Goal: Information Seeking & Learning: Learn about a topic

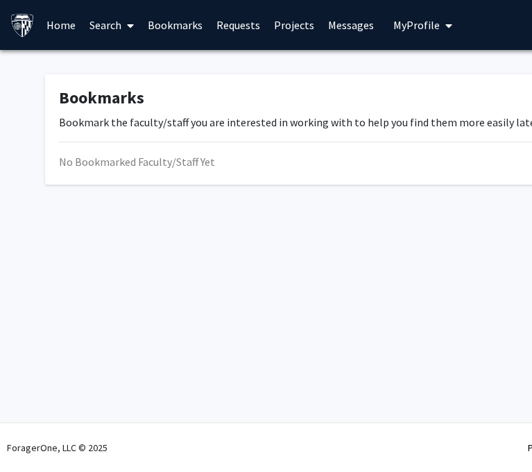
click at [83, 12] on link "Search" at bounding box center [112, 25] width 58 height 49
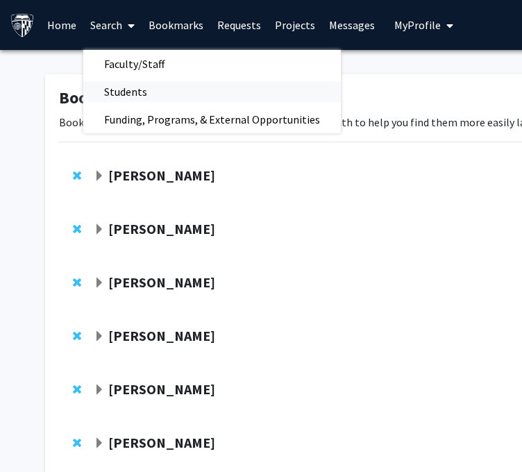
click at [139, 85] on span "Students" at bounding box center [125, 92] width 85 height 28
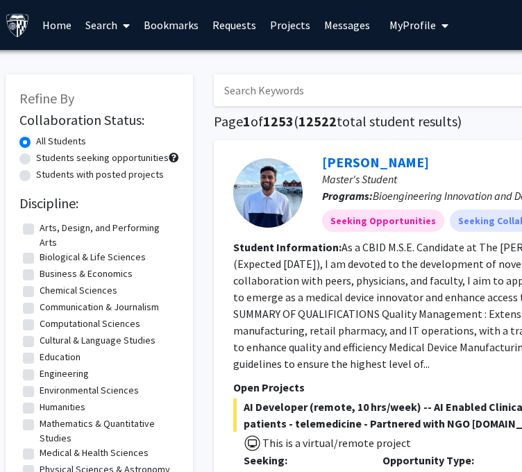
scroll to position [5, 1]
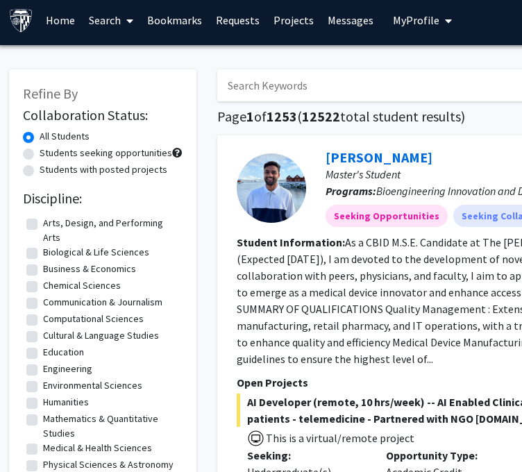
click at [308, 82] on input "Search Keywords" at bounding box center [489, 85] width 545 height 32
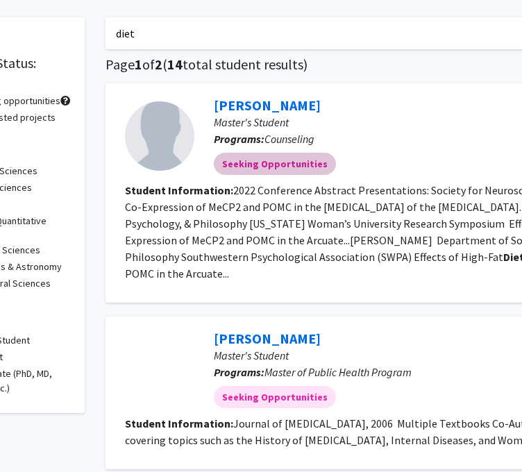
scroll to position [10, 113]
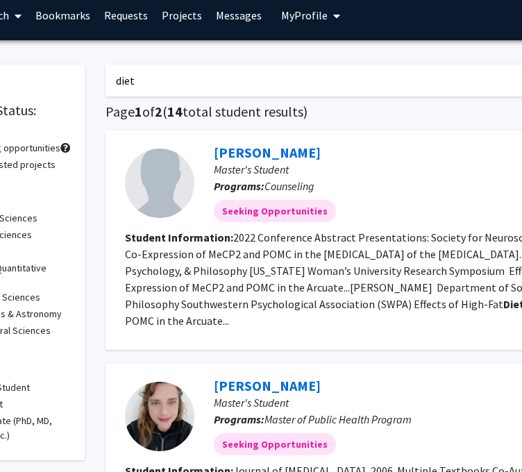
click at [307, 78] on input "diet" at bounding box center [377, 81] width 545 height 32
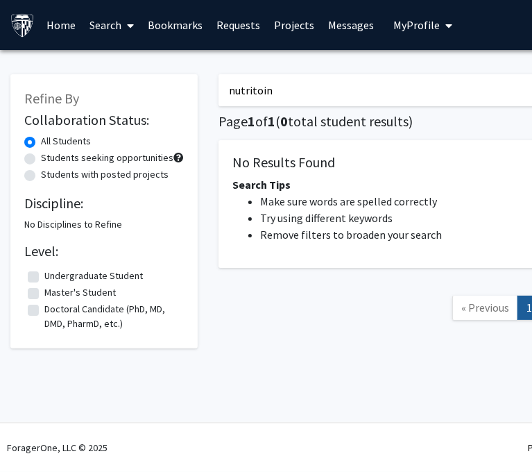
type input "nutritoi"
type input "nutrition"
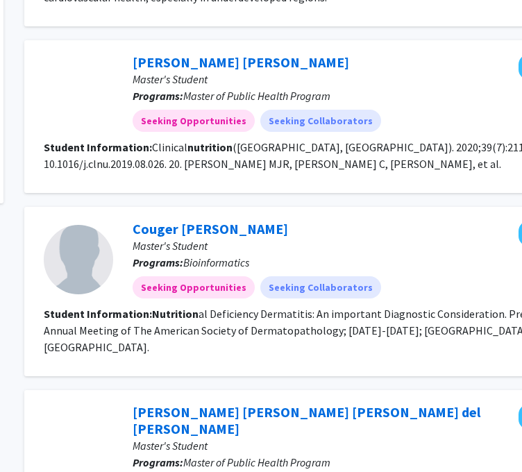
scroll to position [316, 0]
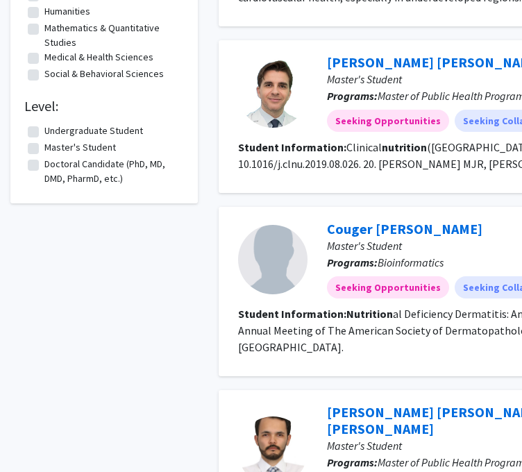
click at [44, 147] on label "Master's Student" at bounding box center [79, 147] width 71 height 15
click at [44, 147] on input "Master's Student" at bounding box center [48, 144] width 9 height 9
checkbox input "true"
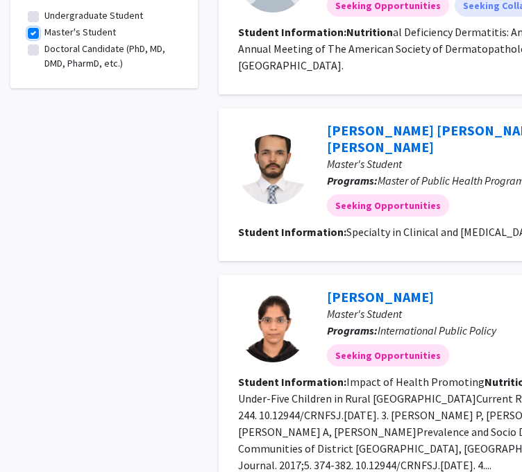
scroll to position [382, 0]
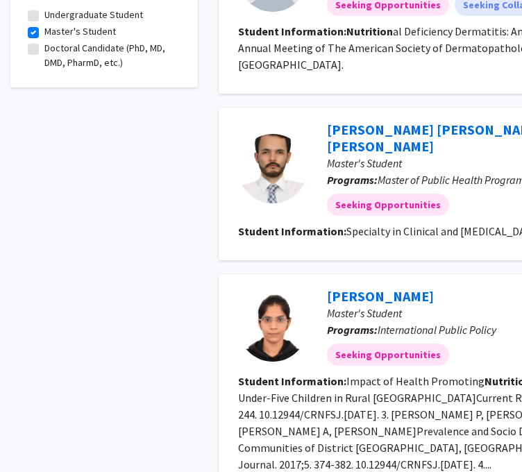
click at [44, 52] on label "Doctoral Candidate (PhD, MD, DMD, PharmD, etc.)" at bounding box center [112, 55] width 136 height 29
click at [44, 50] on input "Doctoral Candidate (PhD, MD, DMD, PharmD, etc.)" at bounding box center [48, 45] width 9 height 9
checkbox input "true"
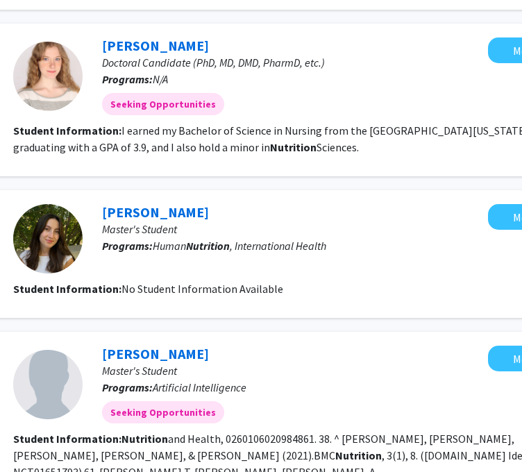
scroll to position [1400, 225]
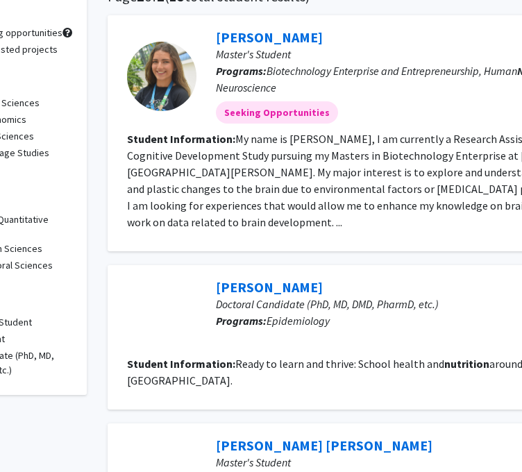
scroll to position [126, 116]
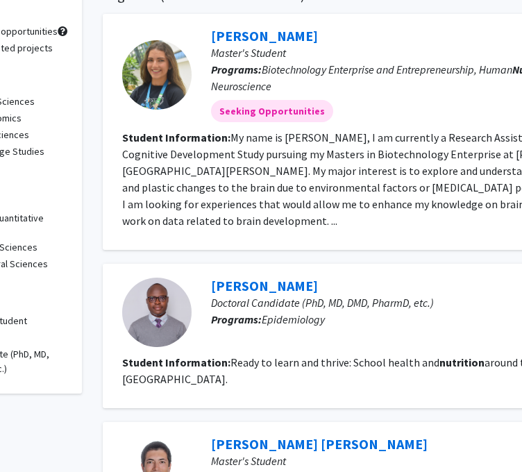
click at [127, 331] on fg-search-applicant "[PERSON_NAME] Doctoral Candidate (PhD, MD, DMD, PharmD, etc.) Programs: Epidemi…" at bounding box center [404, 335] width 565 height 117
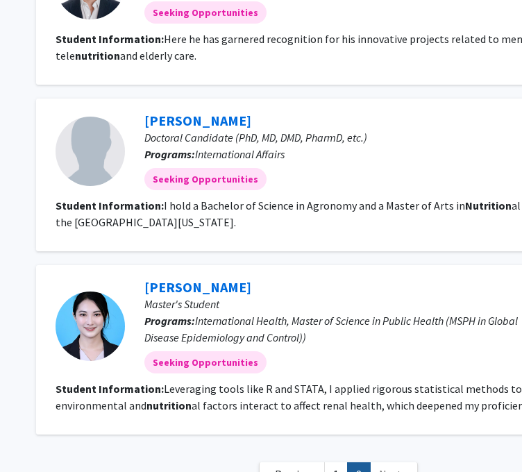
scroll to position [688, 182]
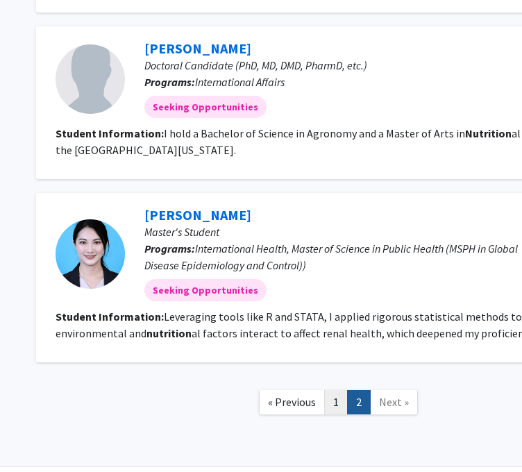
click at [327, 390] on link "1" at bounding box center [336, 402] width 24 height 24
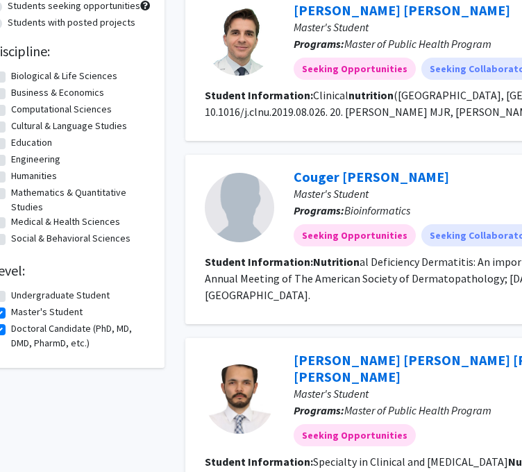
scroll to position [152, 27]
